Goal: Task Accomplishment & Management: Manage account settings

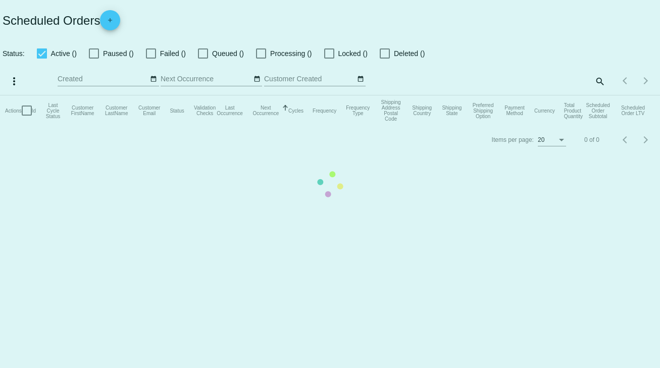
checkbox input "true"
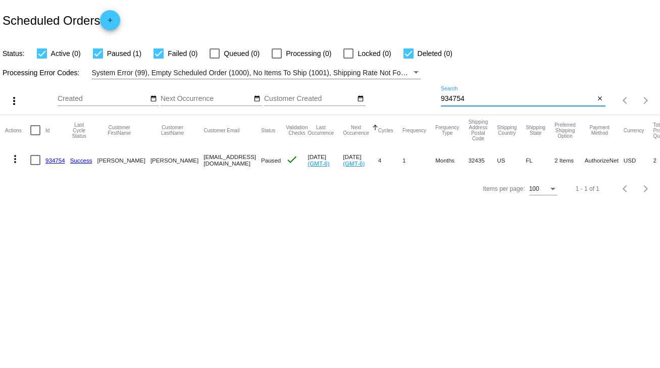
drag, startPoint x: 469, startPoint y: 97, endPoint x: 397, endPoint y: 103, distance: 72.5
click at [397, 103] on div "more_vert Oct Jan Feb Mar [DATE]" at bounding box center [330, 97] width 660 height 36
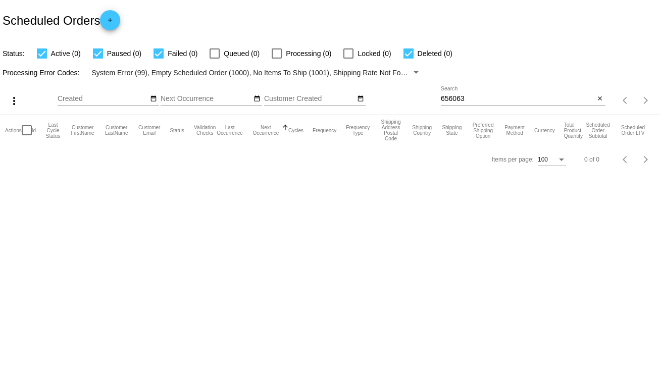
drag, startPoint x: 465, startPoint y: 91, endPoint x: 426, endPoint y: 102, distance: 39.8
click at [426, 102] on div "more_vert Oct Jan Feb Mar [DATE]" at bounding box center [330, 97] width 660 height 36
drag, startPoint x: 462, startPoint y: 100, endPoint x: 405, endPoint y: 102, distance: 56.6
click at [405, 102] on div "more_vert Oct Jan Feb Mar [DATE]" at bounding box center [330, 97] width 660 height 36
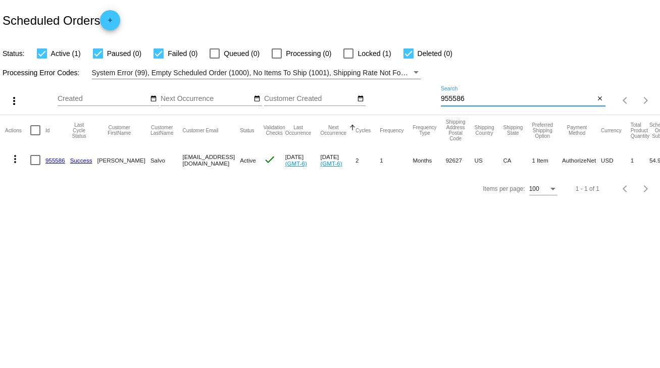
type input "955586"
click at [35, 160] on div at bounding box center [35, 160] width 10 height 10
click at [35, 165] on input "checkbox" at bounding box center [35, 165] width 1 height 1
checkbox input "true"
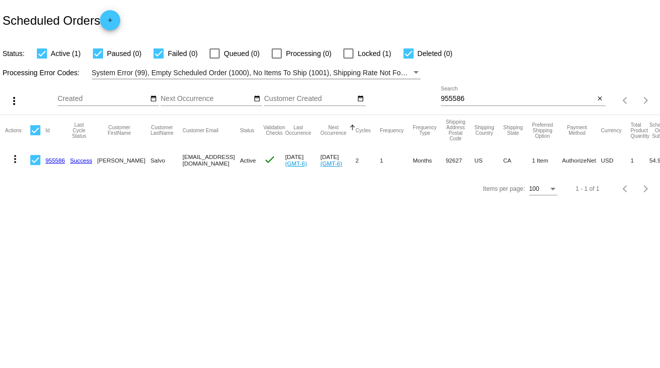
click at [13, 160] on mat-icon "more_vert" at bounding box center [15, 159] width 12 height 12
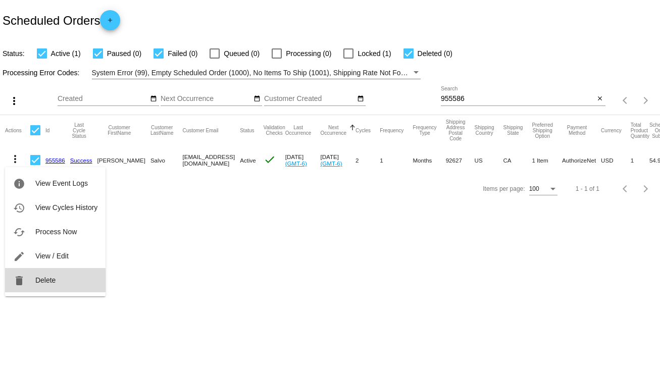
click at [35, 282] on span "Delete" at bounding box center [45, 280] width 20 height 8
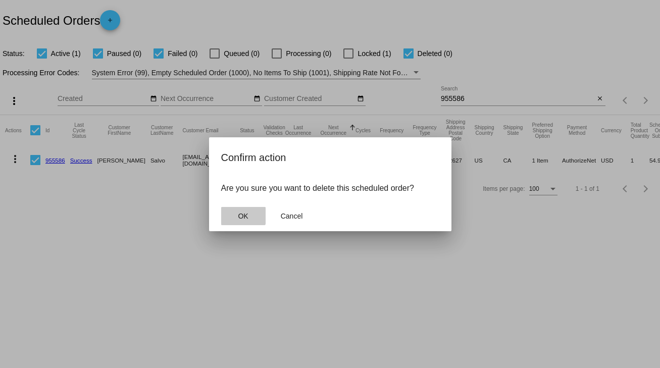
click at [236, 212] on button "OK" at bounding box center [243, 216] width 44 height 18
